Goal: Transaction & Acquisition: Purchase product/service

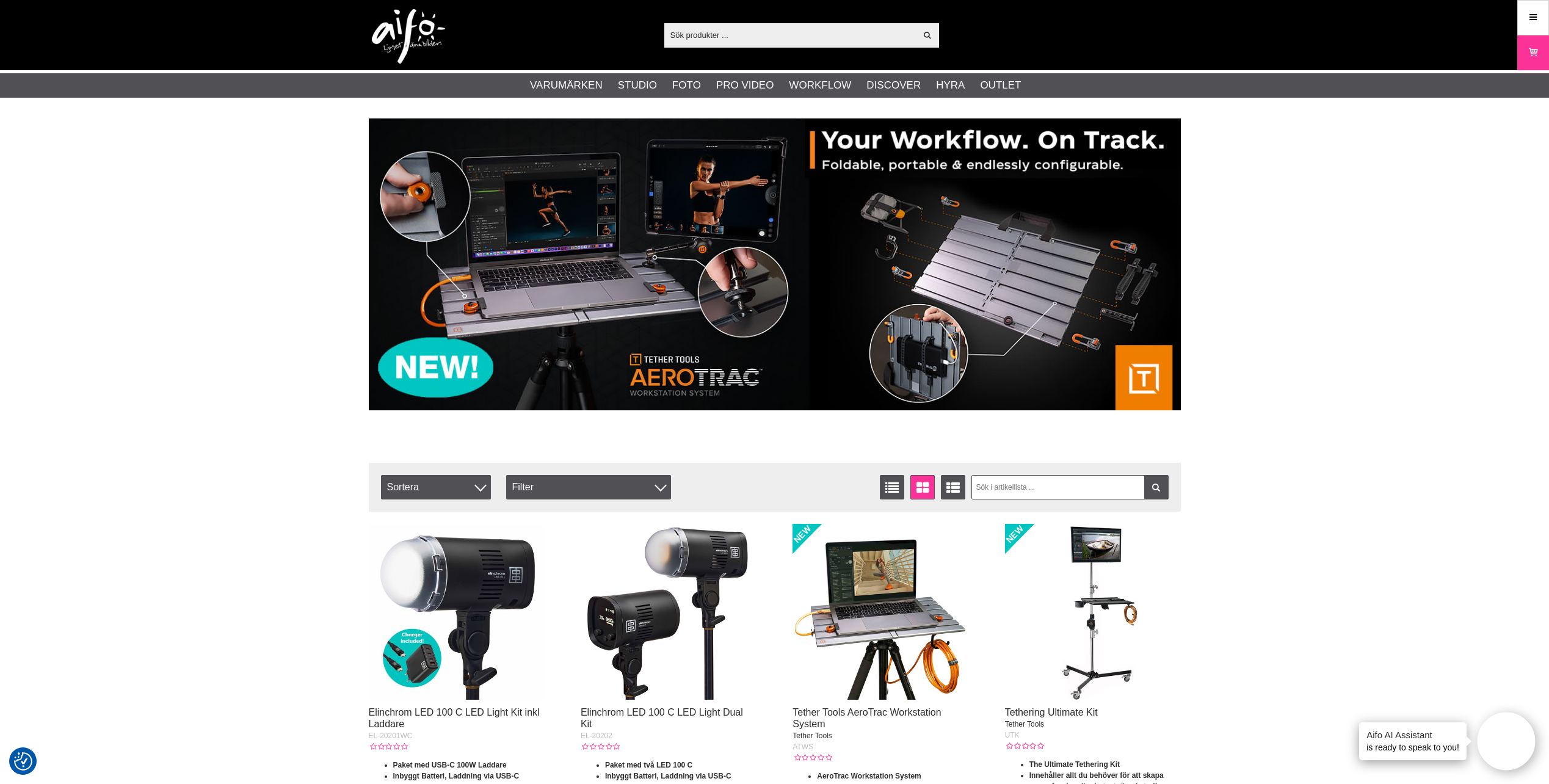
click at [672, 244] on img at bounding box center [774, 264] width 812 height 291
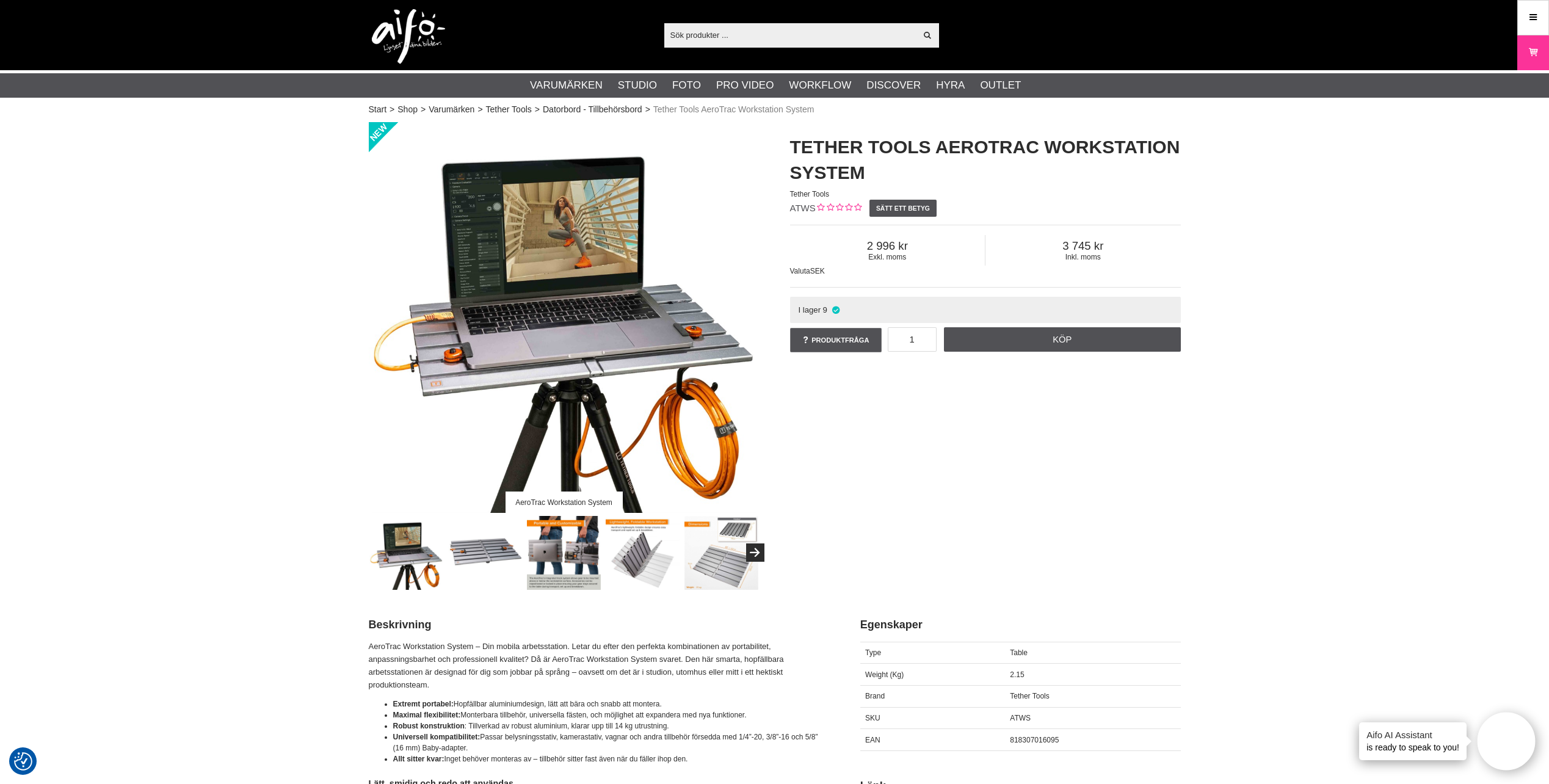
click at [580, 549] on img at bounding box center [564, 552] width 74 height 74
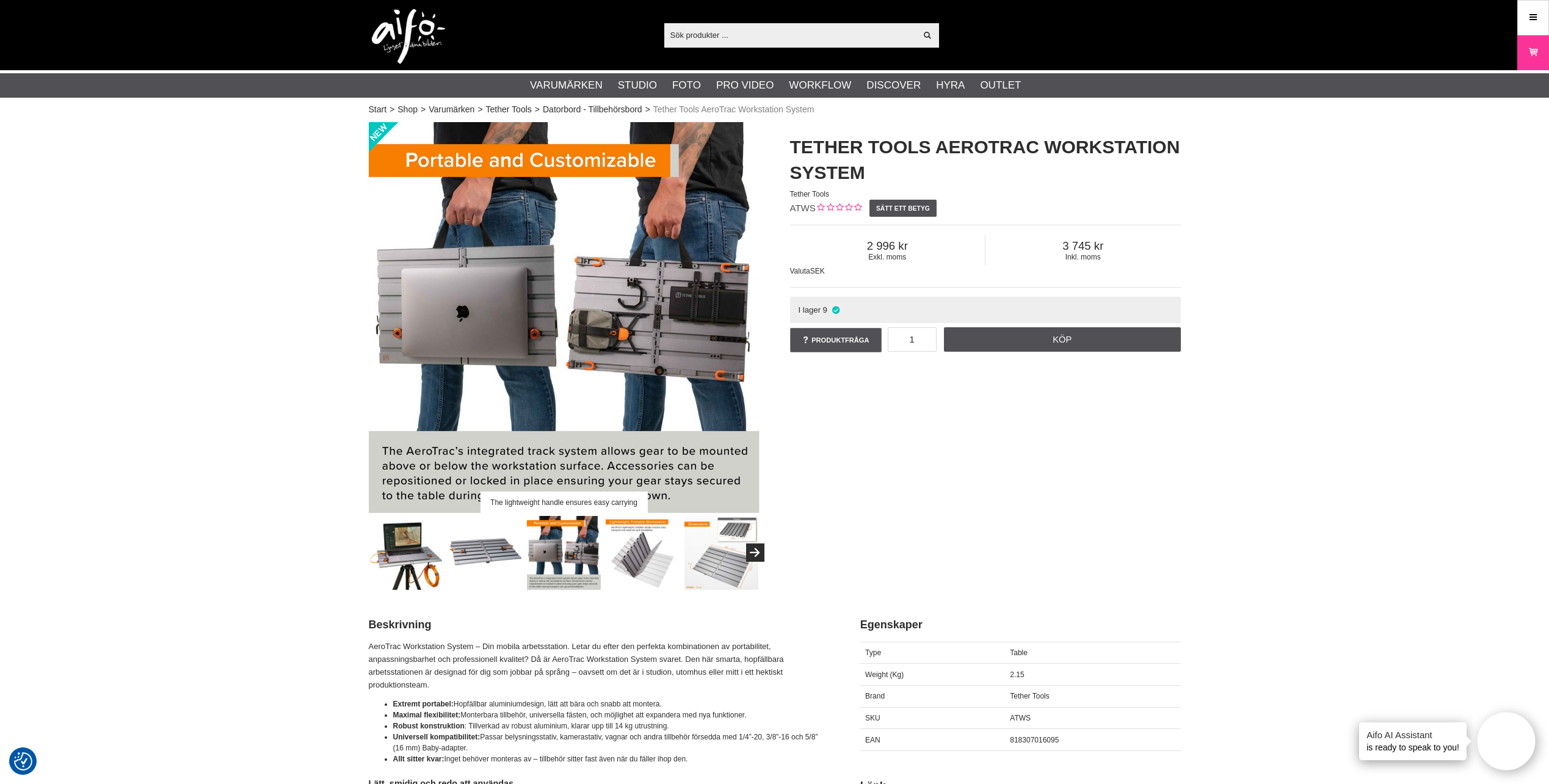
click at [647, 554] on img at bounding box center [642, 552] width 74 height 74
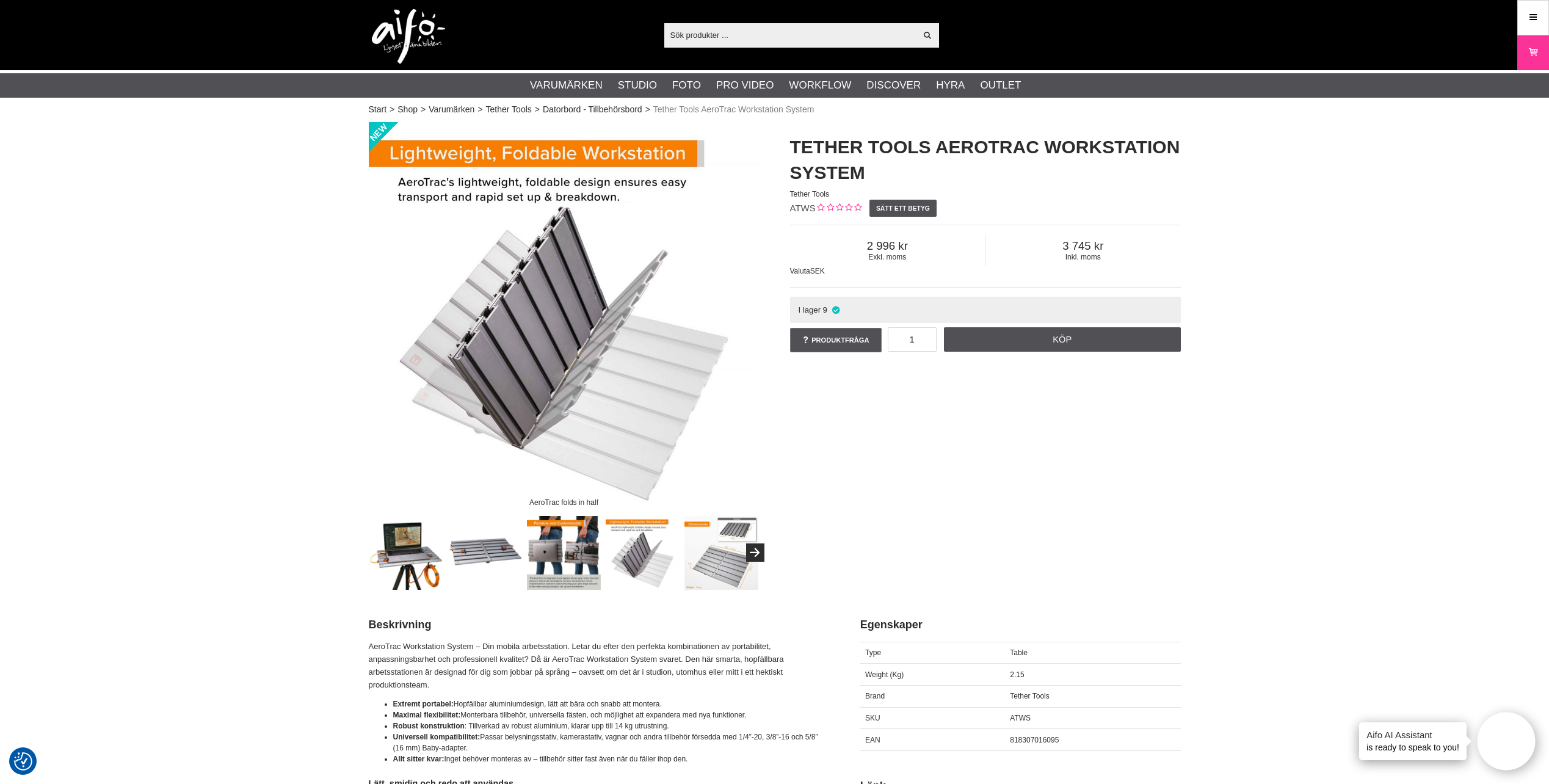
click at [709, 558] on img at bounding box center [722, 552] width 74 height 74
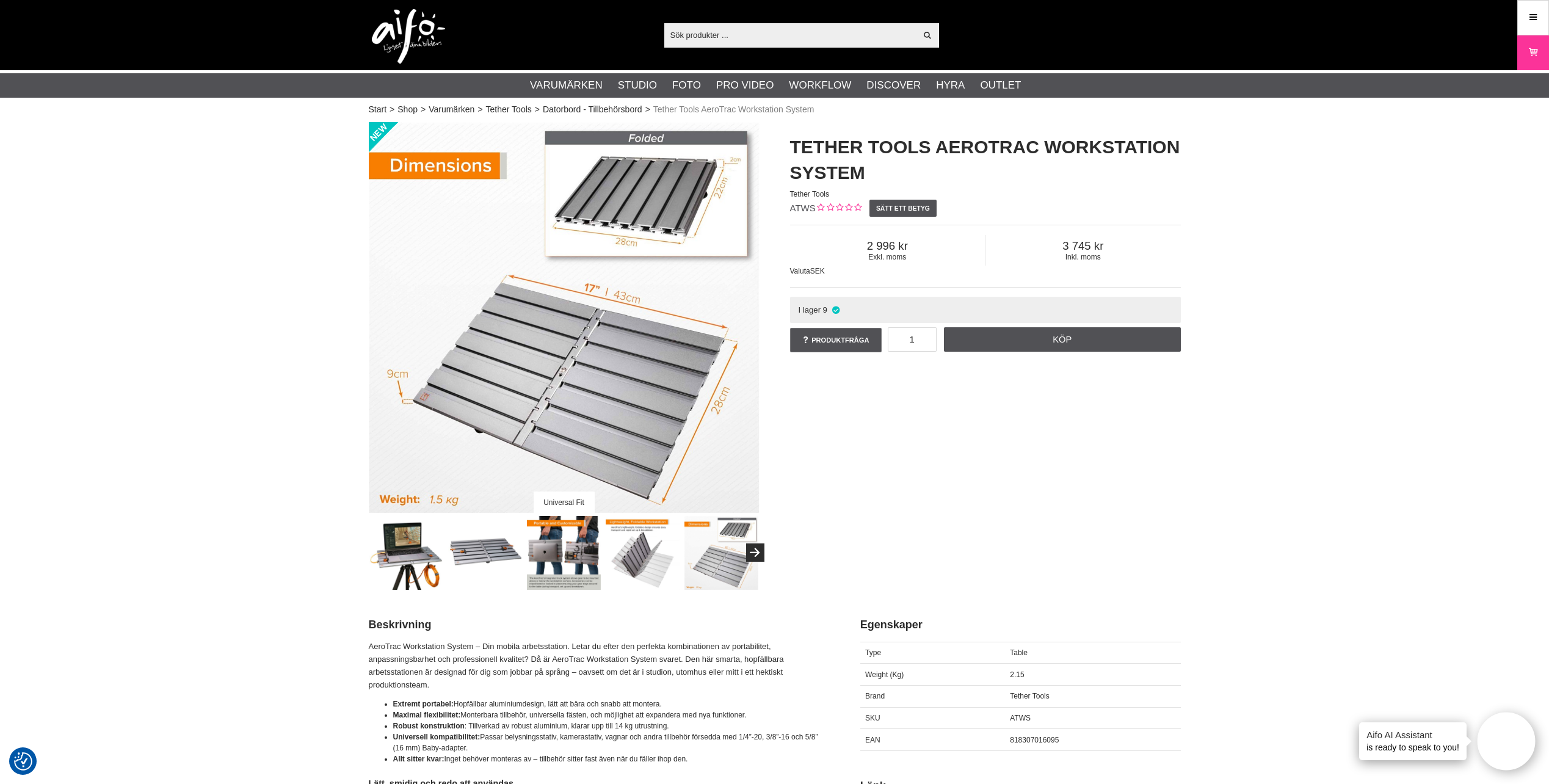
click at [483, 544] on img at bounding box center [485, 552] width 74 height 74
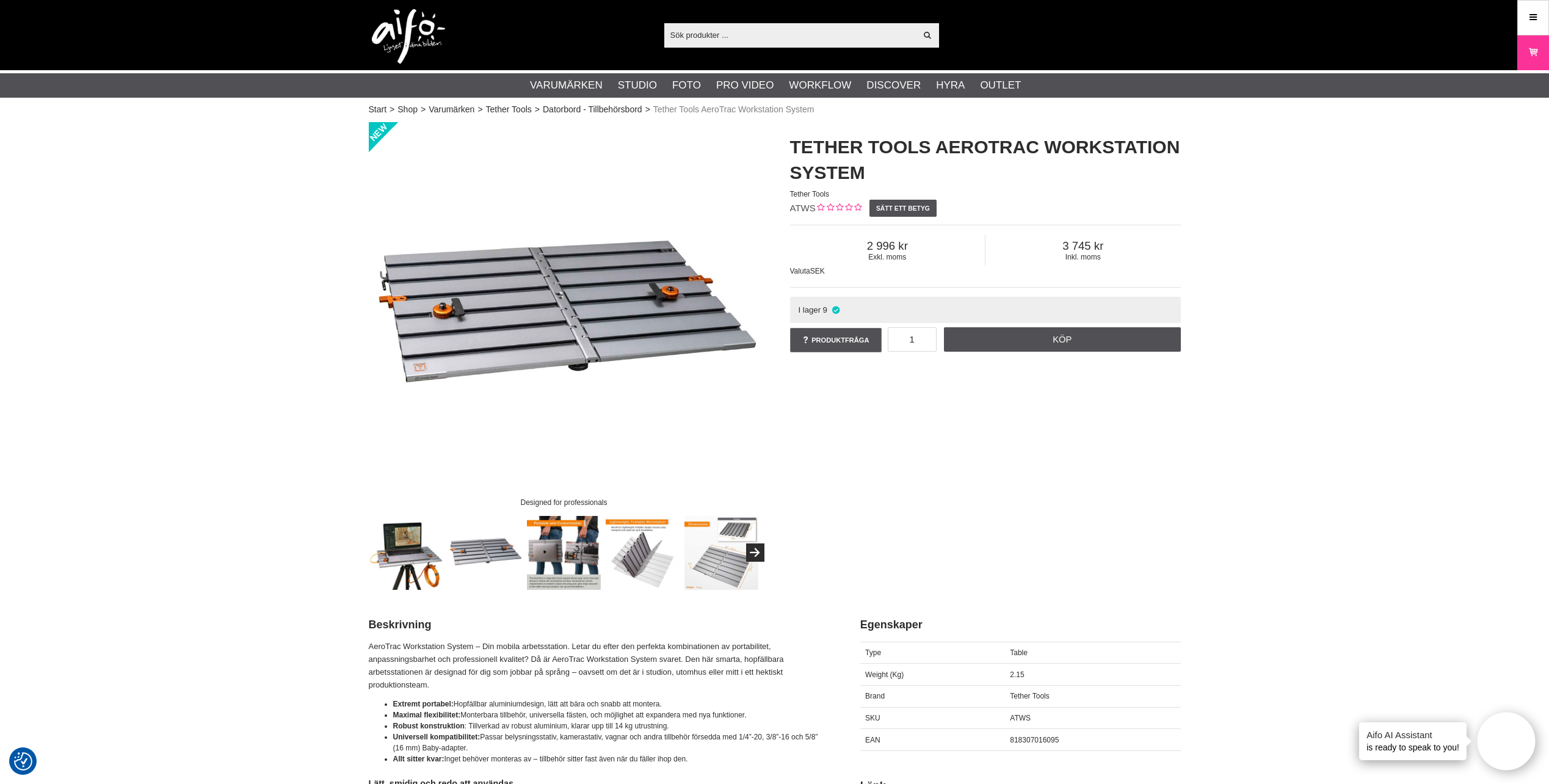
click at [417, 544] on img at bounding box center [407, 552] width 74 height 74
